Goal: Use online tool/utility: Utilize a website feature to perform a specific function

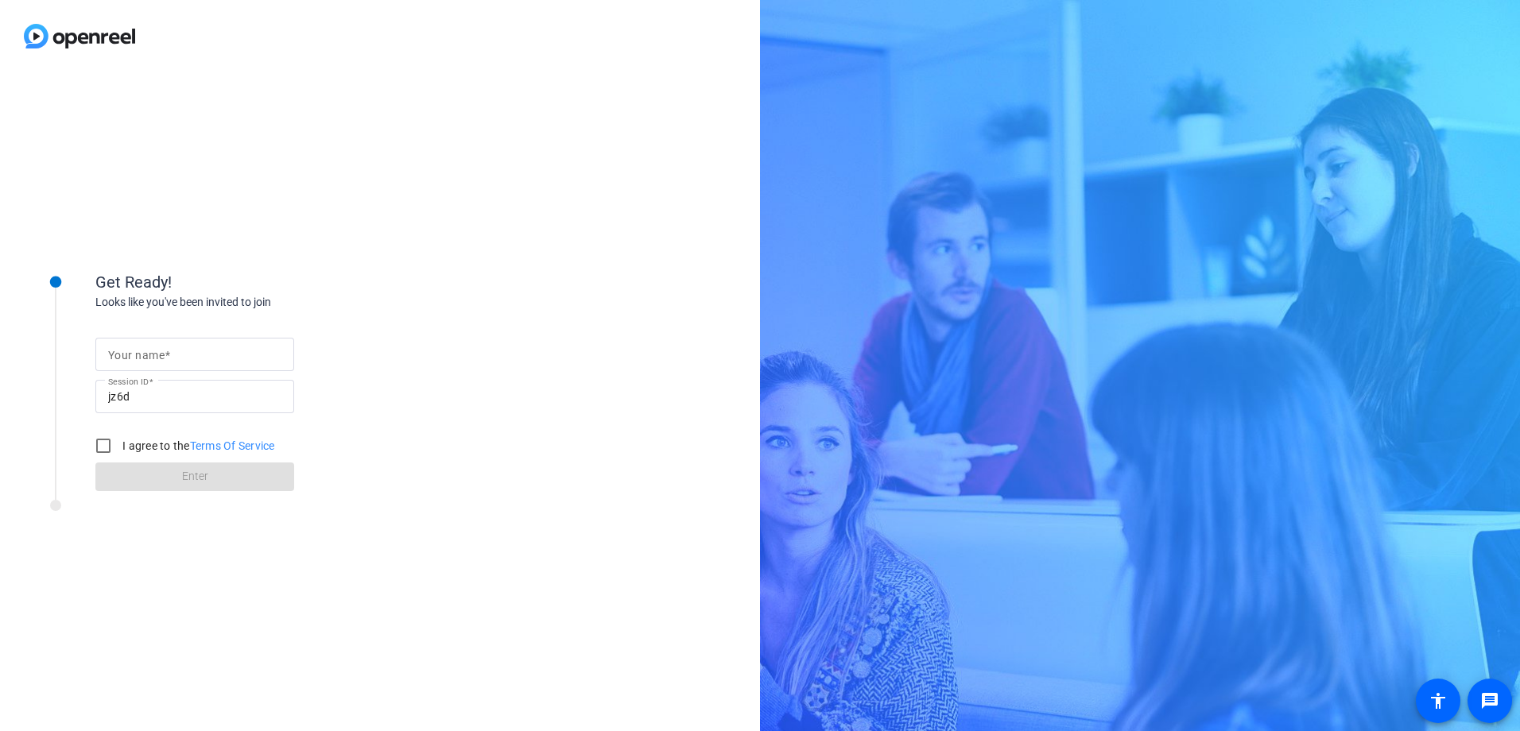
click at [219, 351] on input "Your name" at bounding box center [194, 354] width 173 height 19
type input "[PERSON_NAME]"
click at [110, 447] on input "I agree to the Terms Of Service" at bounding box center [103, 446] width 32 height 32
checkbox input "true"
click at [168, 473] on span at bounding box center [194, 477] width 199 height 38
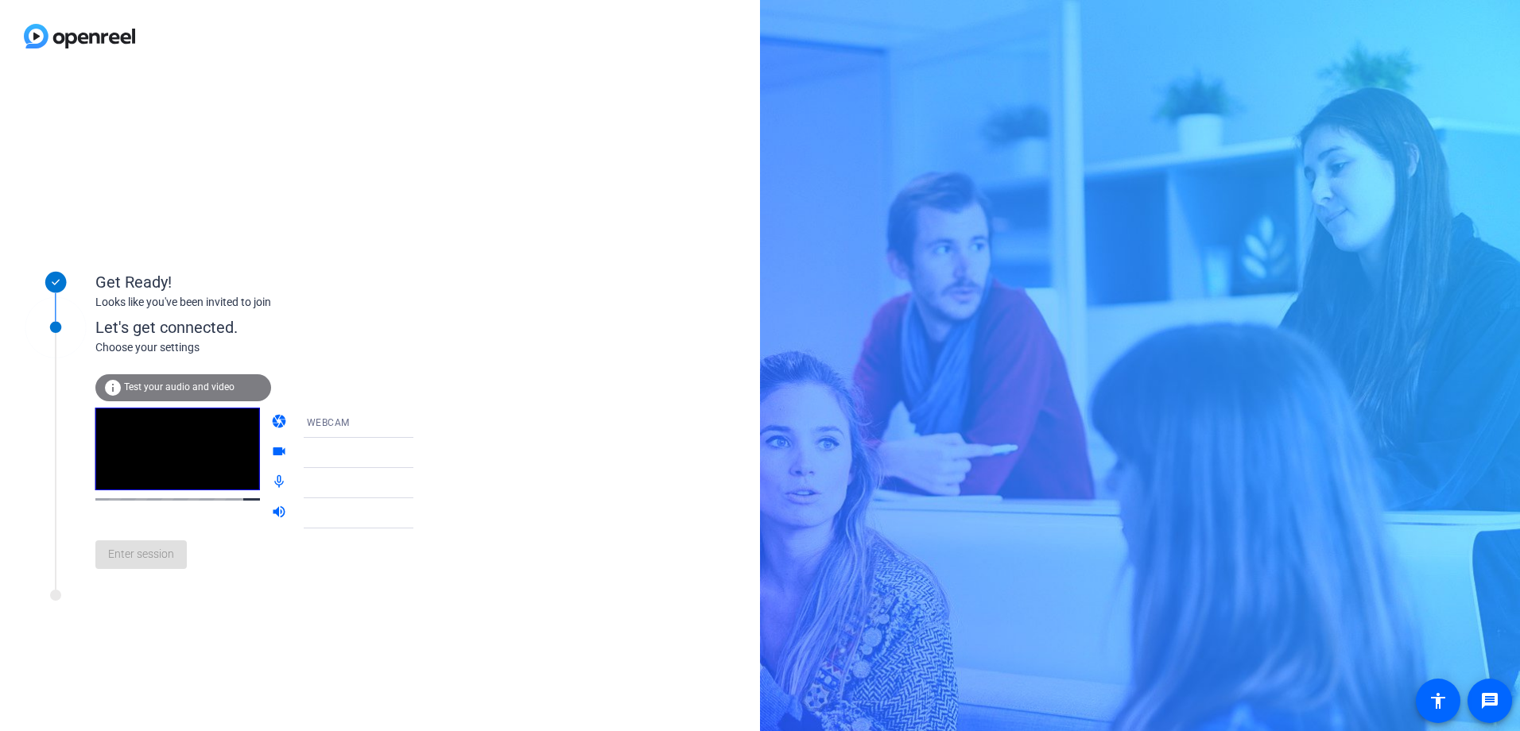
click at [180, 386] on span "Test your audio and video" at bounding box center [179, 387] width 110 height 11
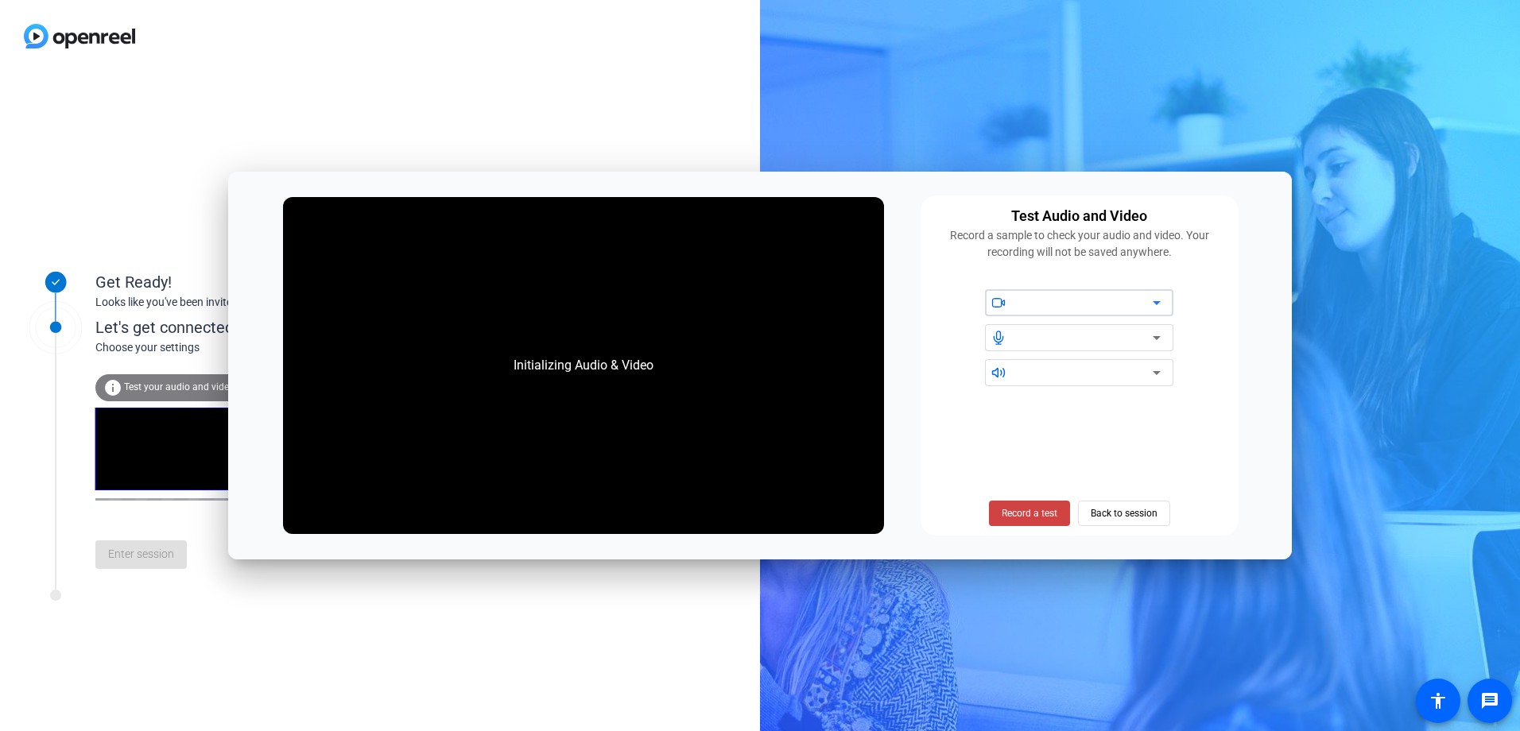
click at [1125, 300] on div at bounding box center [1085, 302] width 135 height 19
click at [1021, 516] on span "Record a test" at bounding box center [1030, 513] width 56 height 14
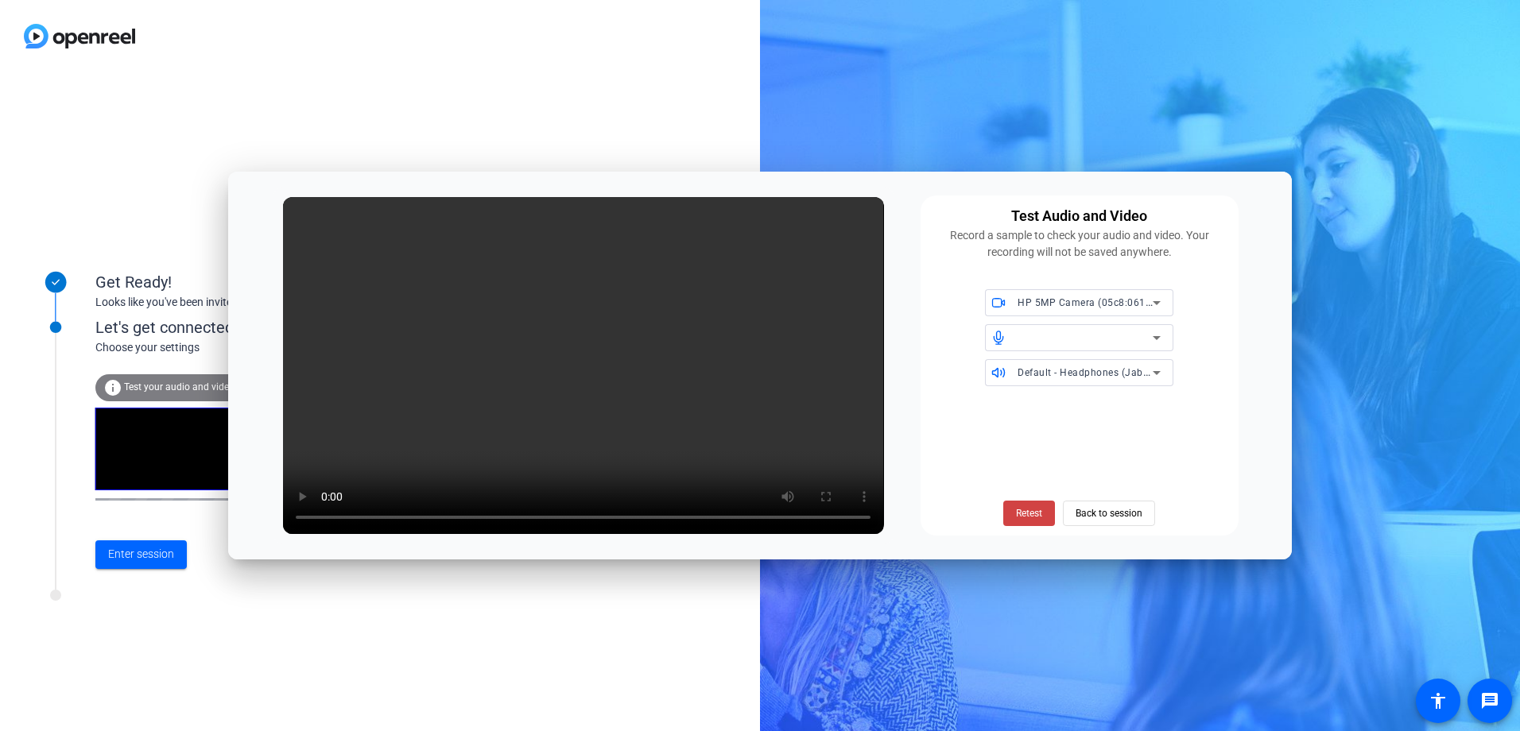
drag, startPoint x: 896, startPoint y: 184, endPoint x: 2152, endPoint y: 292, distance: 1260.7
click at [1519, 292] on html "Accessibility Screen-Reader Guide, Feedback, and Issue Reporting | New window G…" at bounding box center [760, 365] width 1520 height 731
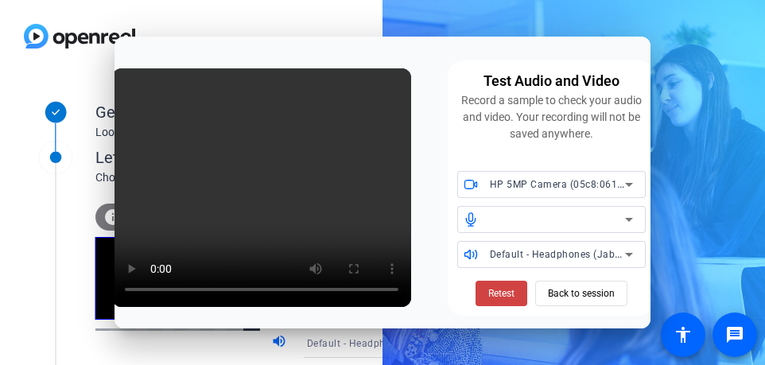
click at [585, 184] on span "HP 5MP Camera (05c8:0613)" at bounding box center [559, 183] width 138 height 13
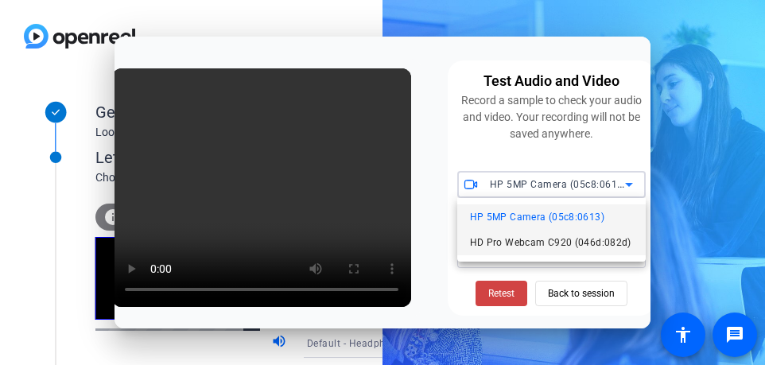
click at [582, 248] on span "HD Pro Webcam C920 (046d:082d)" at bounding box center [550, 242] width 161 height 19
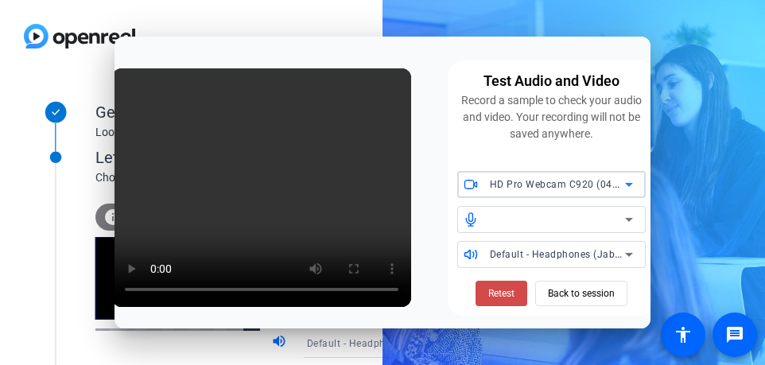
click at [492, 295] on span "Retest" at bounding box center [501, 293] width 26 height 14
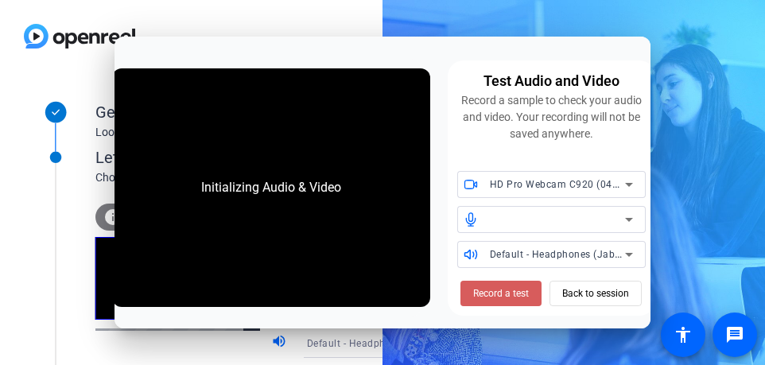
click at [513, 297] on span "Record a test" at bounding box center [501, 293] width 56 height 14
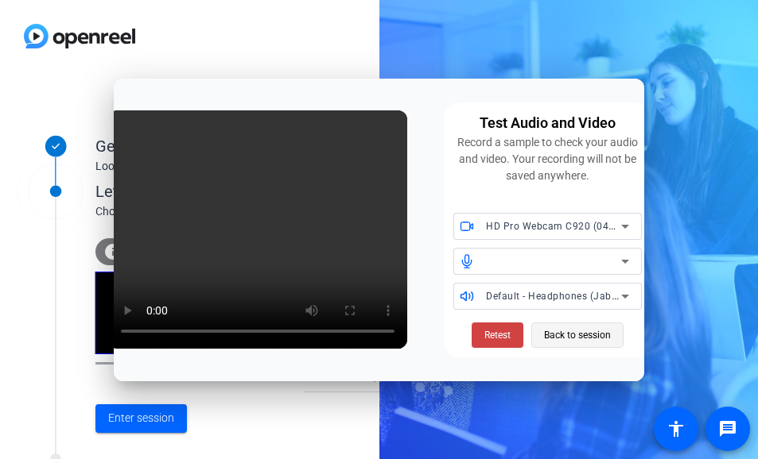
click at [564, 341] on span "Back to session" at bounding box center [577, 335] width 67 height 30
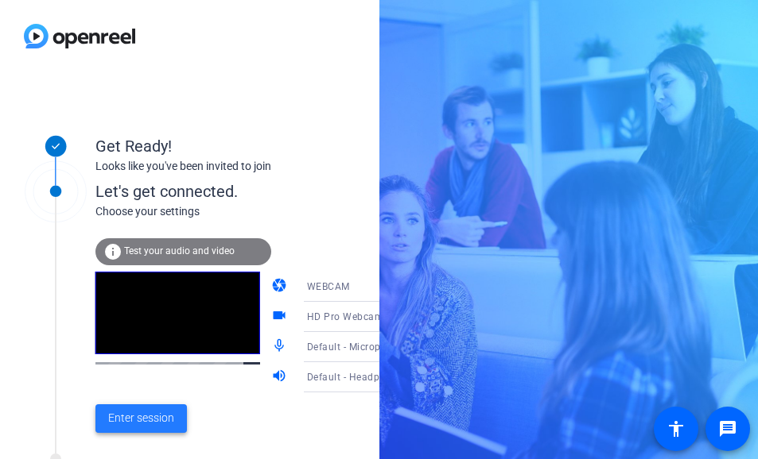
click at [126, 417] on span "Enter session" at bounding box center [141, 418] width 66 height 17
